Goal: Task Accomplishment & Management: Manage account settings

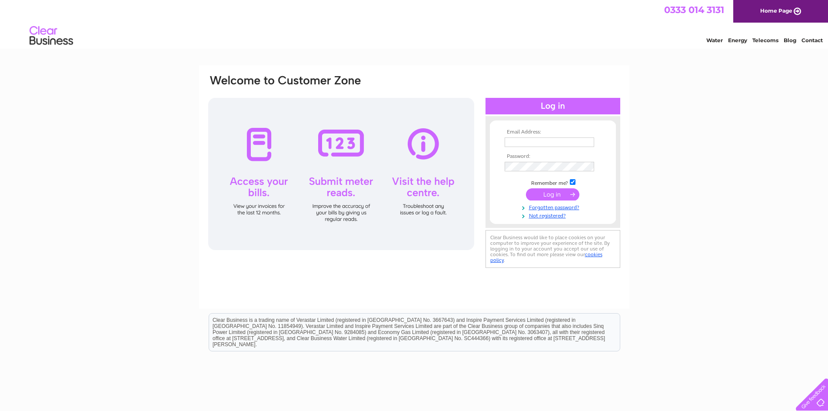
click at [536, 140] on input "text" at bounding box center [550, 142] width 90 height 10
type input "[EMAIL_ADDRESS][DOMAIN_NAME]"
click at [537, 194] on input "submit" at bounding box center [552, 194] width 53 height 12
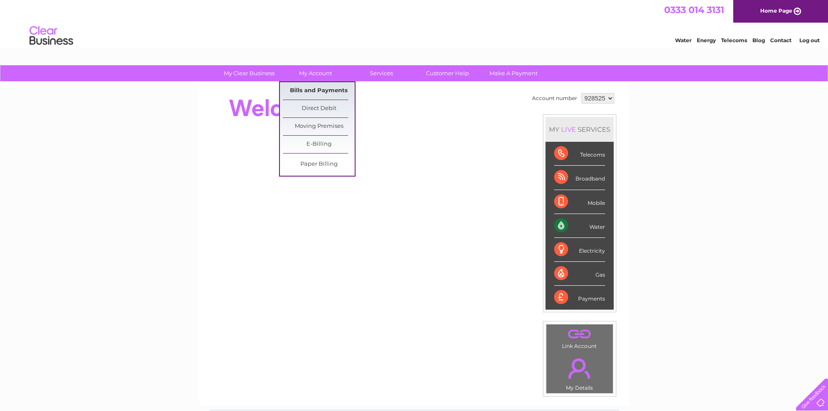
click at [311, 88] on link "Bills and Payments" at bounding box center [319, 90] width 72 height 17
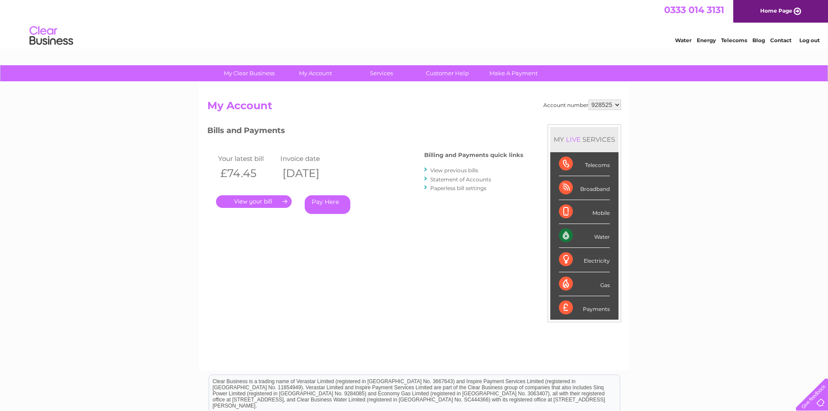
click at [264, 200] on link "." at bounding box center [254, 201] width 76 height 13
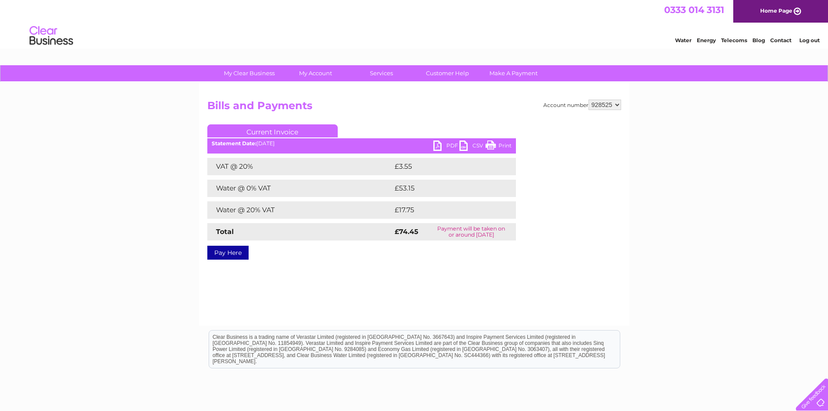
click at [438, 147] on link "PDF" at bounding box center [447, 146] width 26 height 13
